Goal: Task Accomplishment & Management: Use online tool/utility

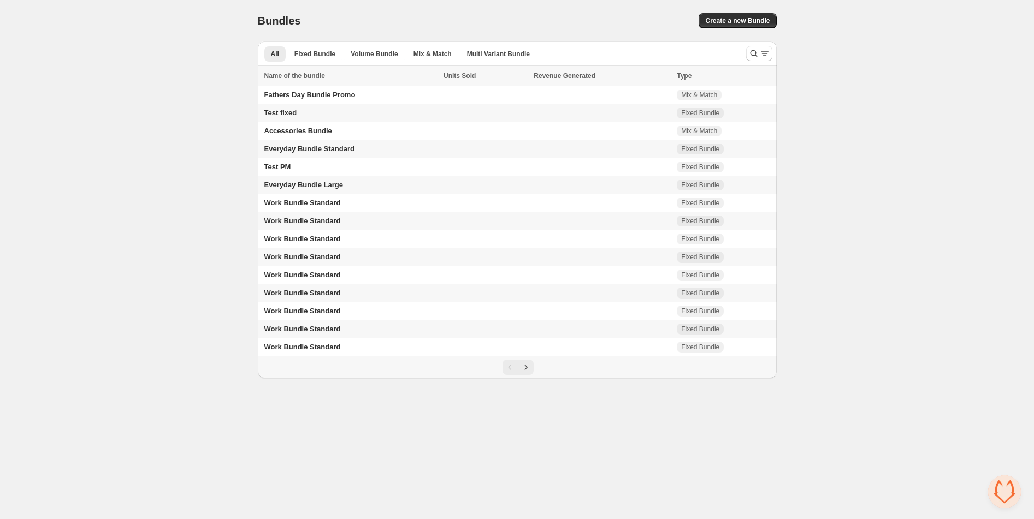
click at [198, 52] on div "Home Bundles Analytics Plan and Billing Bundles. This page is ready Bundles Cre…" at bounding box center [517, 189] width 1034 height 379
click at [200, 49] on div "Home Bundles Analytics Plan and Billing Bundles. This page is ready Bundles Cre…" at bounding box center [517, 189] width 1034 height 379
